Goal: Task Accomplishment & Management: Use online tool/utility

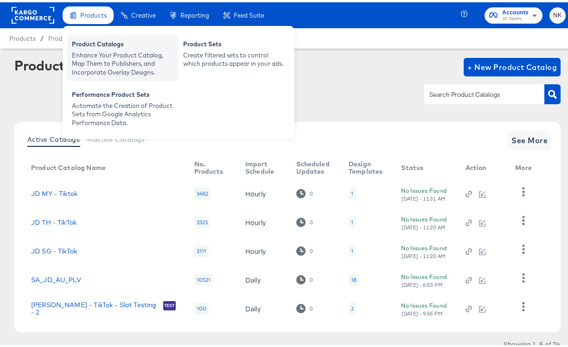
click at [99, 44] on div "Product Catalogs" at bounding box center [123, 43] width 102 height 11
click at [100, 49] on div "Enhance Your Product Catalog, Map Them to Publishers, and Incorporate Overlay D…" at bounding box center [123, 62] width 102 height 26
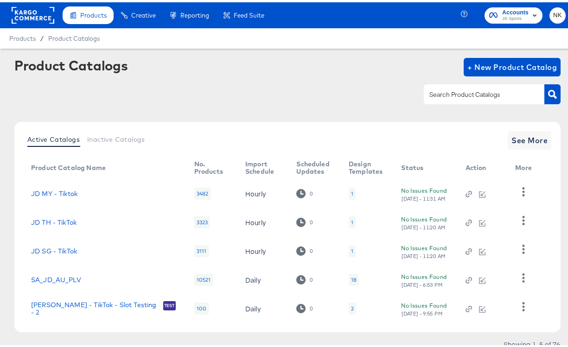
click at [35, 16] on rect at bounding box center [33, 13] width 43 height 17
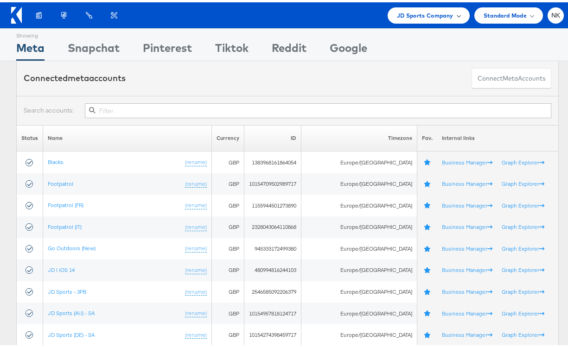
click at [400, 14] on span "JD Sports Company" at bounding box center [425, 13] width 57 height 10
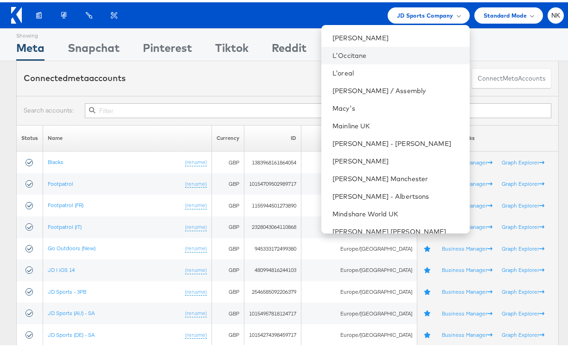
scroll to position [539, 0]
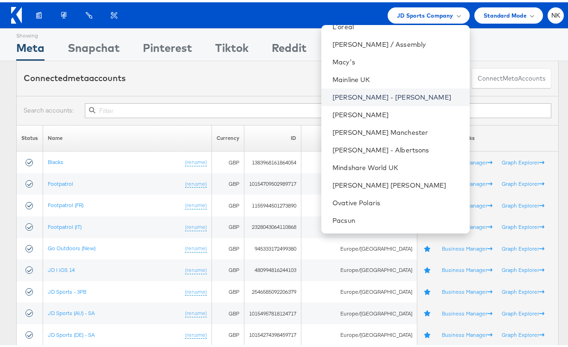
click at [351, 97] on link "[PERSON_NAME] - [PERSON_NAME]" at bounding box center [397, 94] width 129 height 9
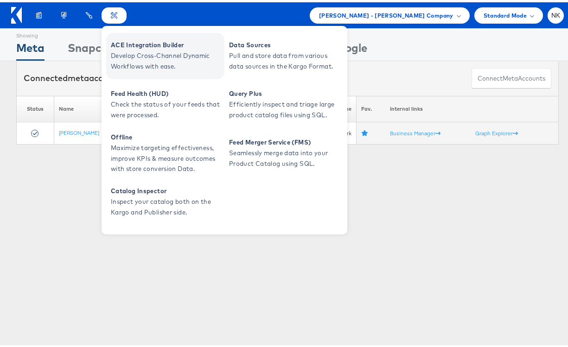
click at [127, 42] on span "ACE Integration Builder" at bounding box center [166, 43] width 111 height 11
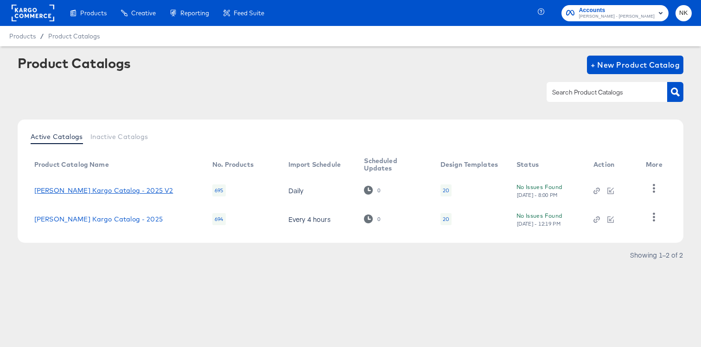
click at [132, 192] on link "Alexis Bittar Kargo Catalog - 2025 V2" at bounding box center [103, 190] width 139 height 7
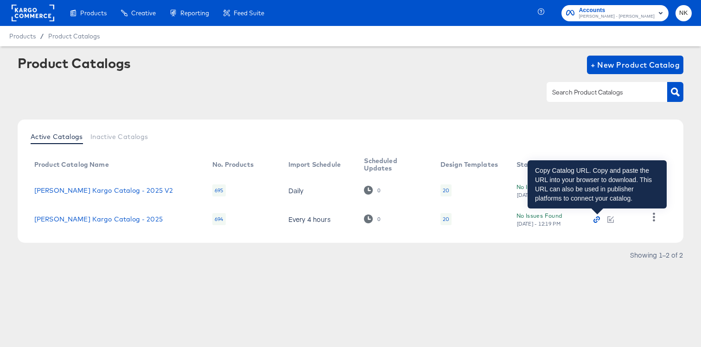
click at [575, 221] on icon "button" at bounding box center [596, 221] width 4 height 4
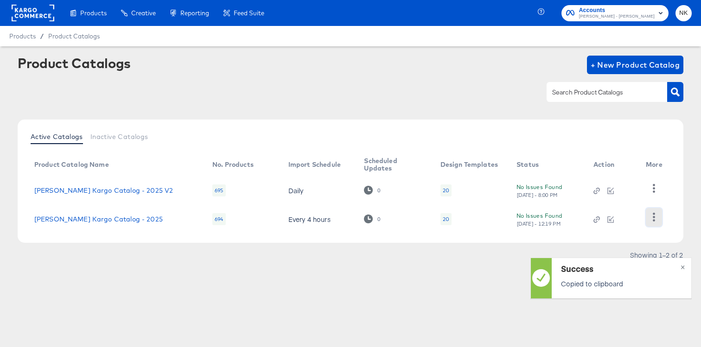
click at [575, 217] on button "button" at bounding box center [654, 217] width 16 height 19
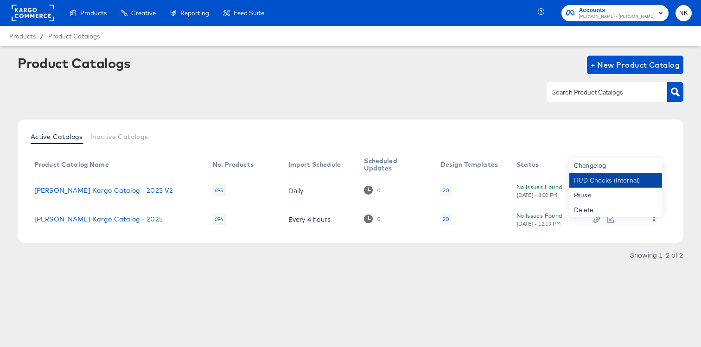
click at [575, 180] on div "HUD Checks (Internal)" at bounding box center [616, 180] width 93 height 15
click at [35, 10] on rect at bounding box center [33, 13] width 43 height 17
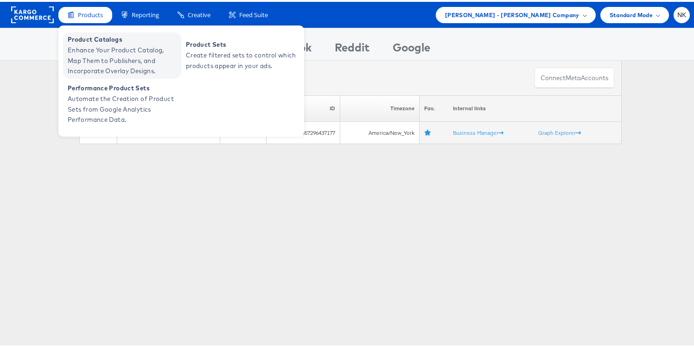
click at [94, 47] on span "Enhance Your Product Catalog, Map Them to Publishers, and Incorporate Overlay D…" at bounding box center [123, 59] width 111 height 32
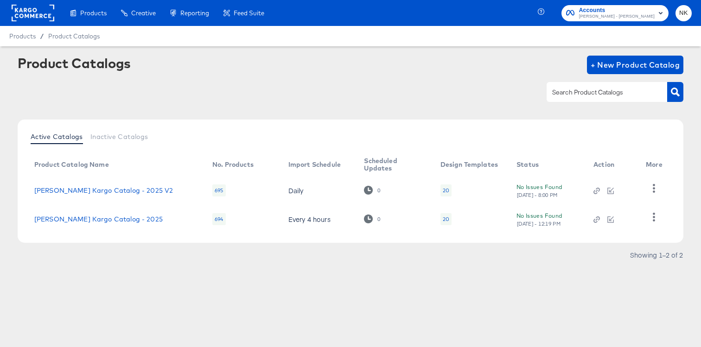
click at [145, 218] on div "Alexis Bittar Kargo Catalog - 2025" at bounding box center [114, 219] width 160 height 7
click at [144, 218] on link "Alexis Bittar Kargo Catalog - 2025" at bounding box center [98, 219] width 129 height 7
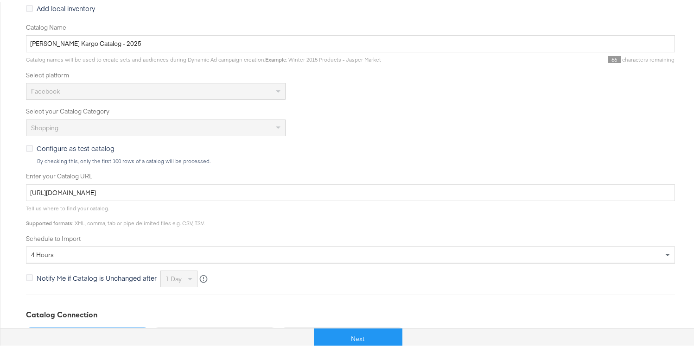
scroll to position [252, 0]
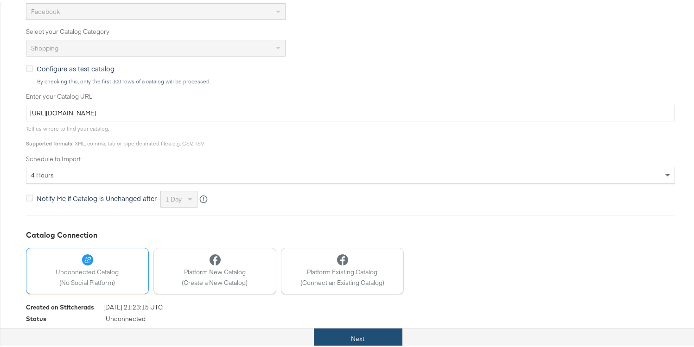
click at [354, 340] on button "Next" at bounding box center [358, 337] width 89 height 21
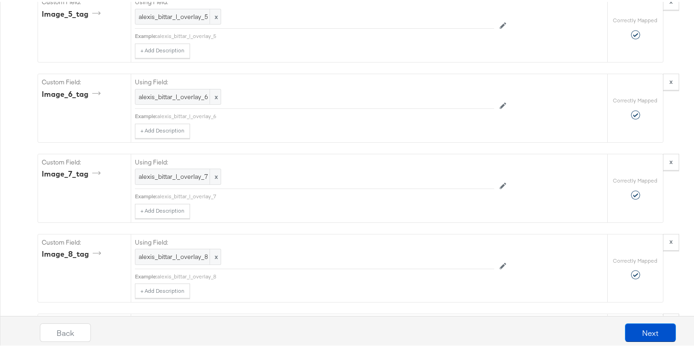
scroll to position [2860, 0]
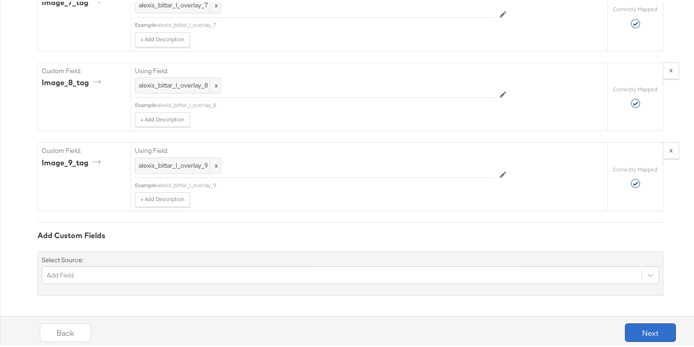
click at [630, 328] on button "Next" at bounding box center [650, 331] width 51 height 19
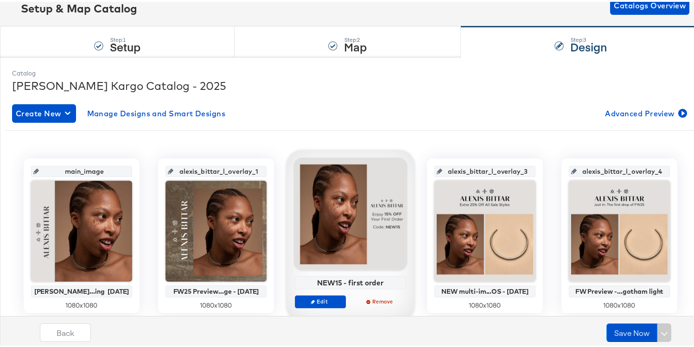
scroll to position [64, 0]
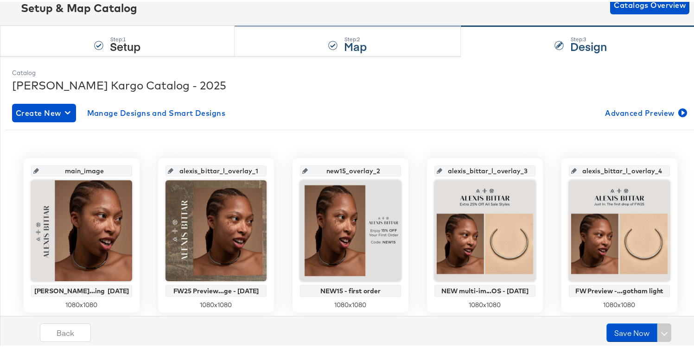
click at [405, 37] on div "Step: 2 Map" at bounding box center [348, 40] width 226 height 31
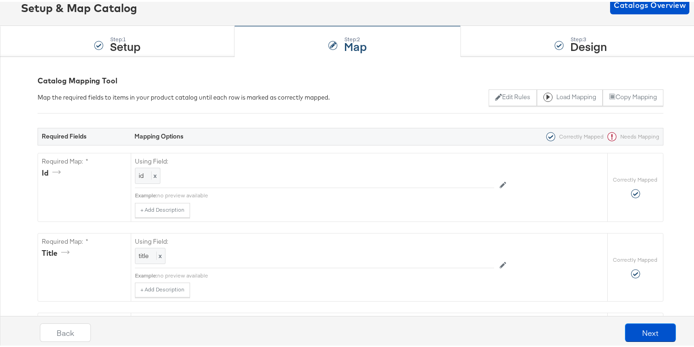
scroll to position [0, 0]
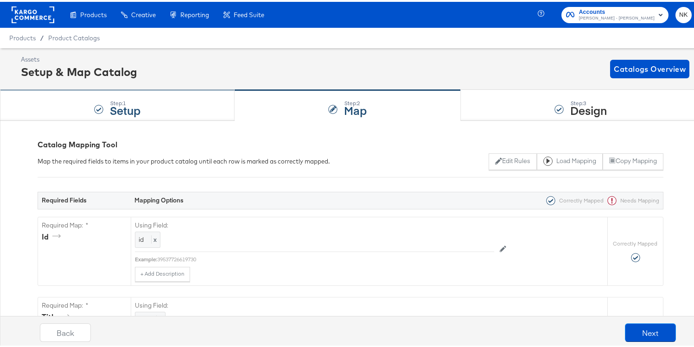
click at [205, 92] on div "Step: 1 Setup" at bounding box center [117, 104] width 235 height 31
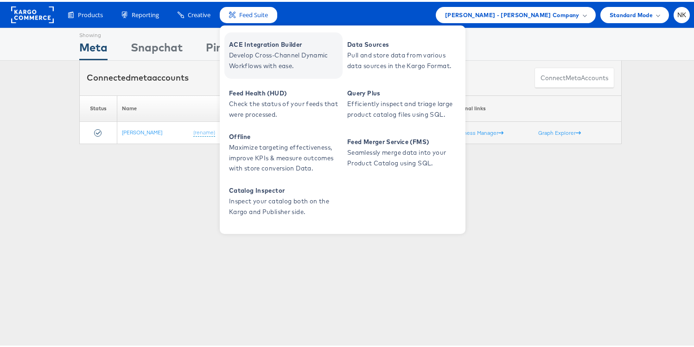
click at [241, 38] on span "ACE Integration Builder" at bounding box center [284, 43] width 111 height 11
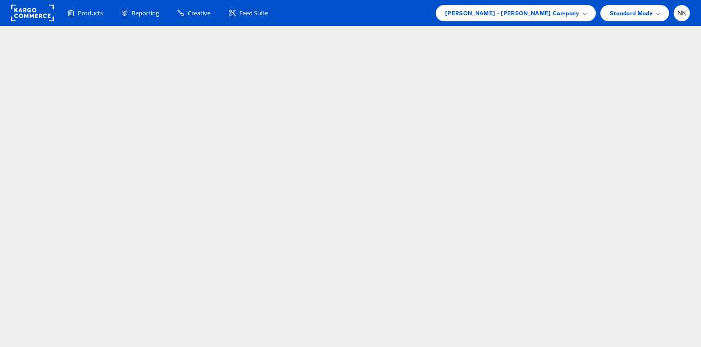
click at [96, 57] on html "Products Product Catalogs Enhance Your Product Catalog, Map Them to Publishers,…" at bounding box center [350, 173] width 701 height 347
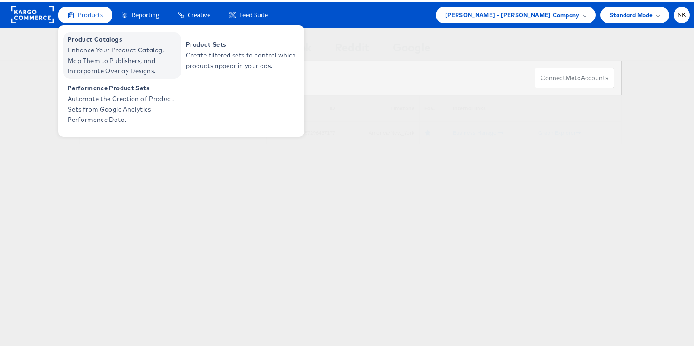
click at [97, 47] on span "Enhance Your Product Catalog, Map Them to Publishers, and Incorporate Overlay D…" at bounding box center [123, 59] width 111 height 32
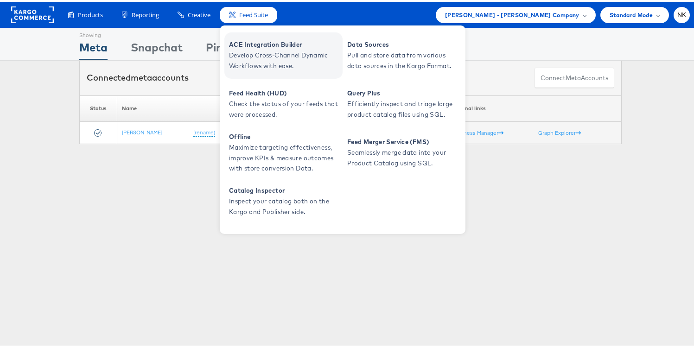
click at [248, 44] on span "ACE Integration Builder" at bounding box center [284, 43] width 111 height 11
click at [269, 41] on span "ACE Integration Builder" at bounding box center [284, 43] width 111 height 11
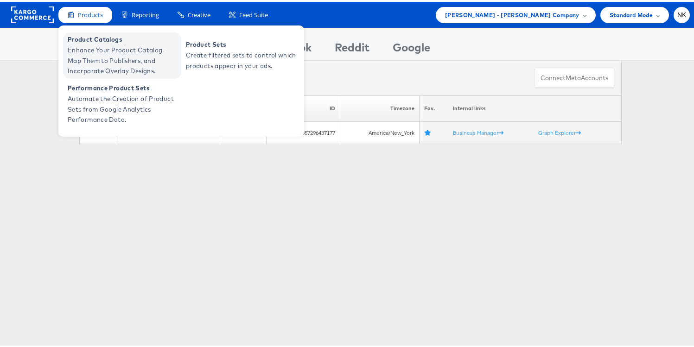
click at [84, 46] on span "Enhance Your Product Catalog, Map Them to Publishers, and Incorporate Overlay D…" at bounding box center [123, 59] width 111 height 32
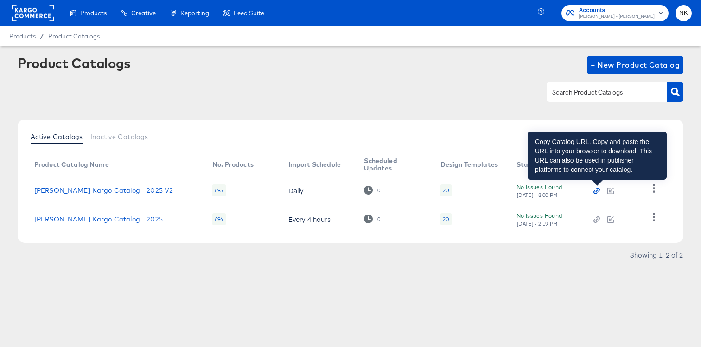
click at [597, 190] on icon "button" at bounding box center [597, 191] width 6 height 6
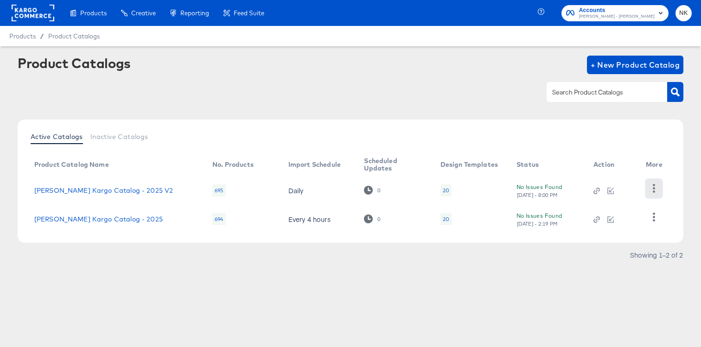
click at [646, 184] on button "button" at bounding box center [654, 189] width 16 height 19
click at [623, 184] on div "HUD Checks (Internal)" at bounding box center [616, 180] width 93 height 15
click at [417, 89] on div at bounding box center [351, 92] width 666 height 21
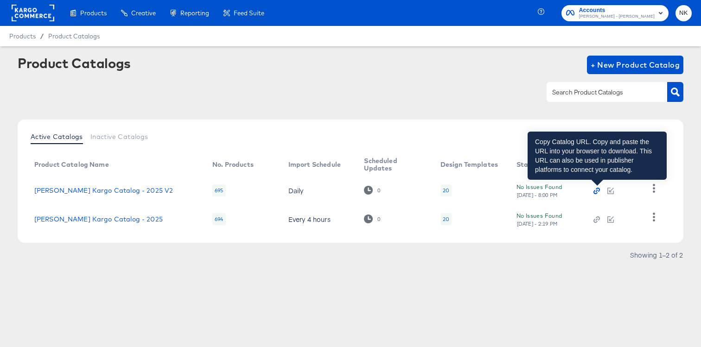
click at [597, 191] on icon "button" at bounding box center [597, 191] width 2 height 2
click at [594, 189] on icon "button" at bounding box center [597, 191] width 6 height 6
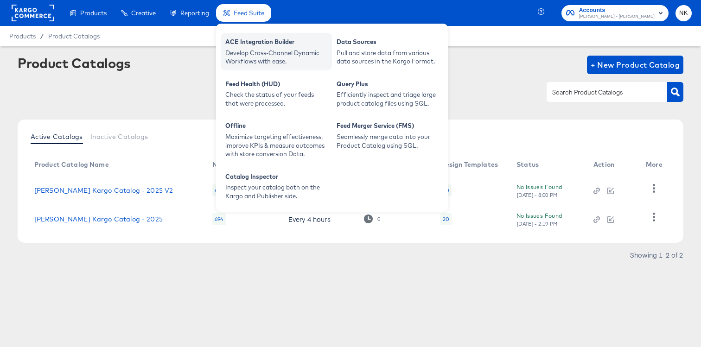
click at [235, 42] on div "ACE Integration Builder" at bounding box center [276, 43] width 102 height 11
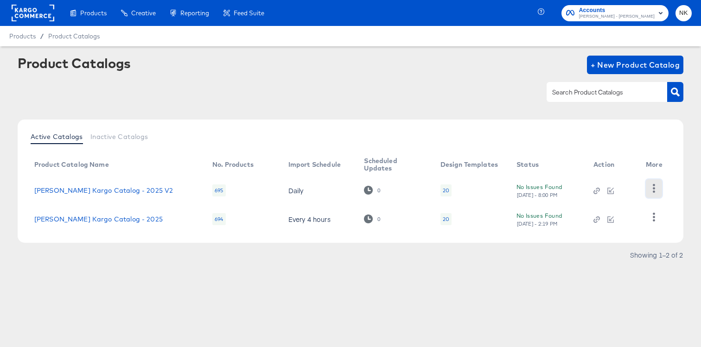
click at [653, 187] on icon "button" at bounding box center [654, 188] width 9 height 9
click at [598, 183] on div "HUD Checks (Internal)" at bounding box center [616, 180] width 93 height 15
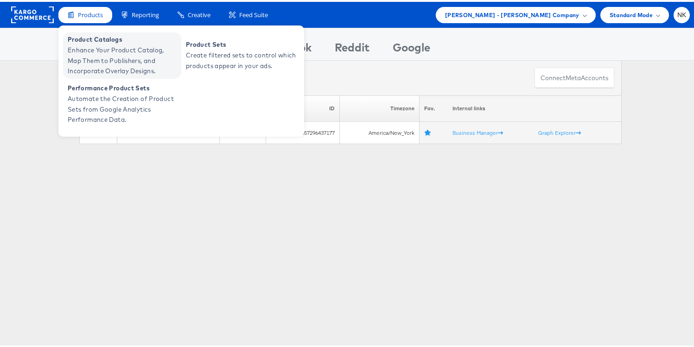
click at [94, 43] on span "Enhance Your Product Catalog, Map Them to Publishers, and Incorporate Overlay D…" at bounding box center [123, 59] width 111 height 32
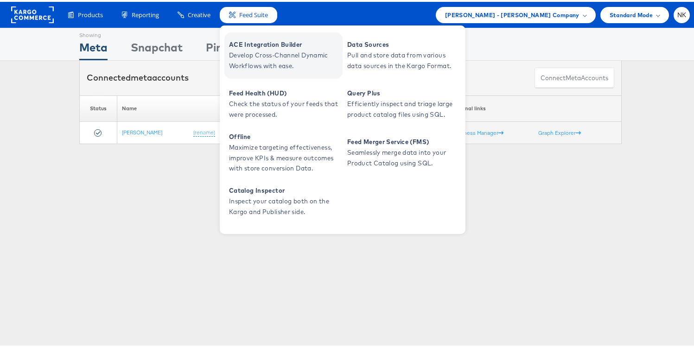
click at [268, 47] on span "ACE Integration Builder" at bounding box center [284, 43] width 111 height 11
